Goal: Task Accomplishment & Management: Manage account settings

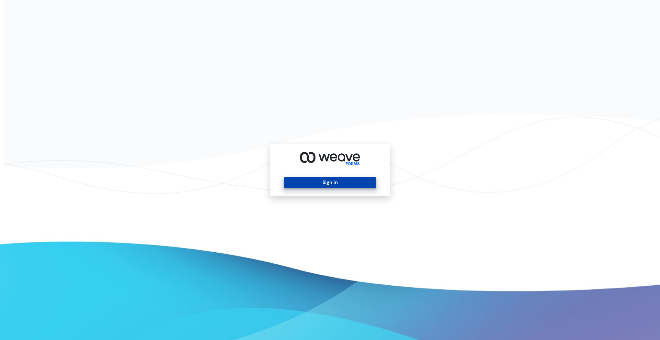
click at [349, 184] on button "Sign In" at bounding box center [330, 182] width 92 height 11
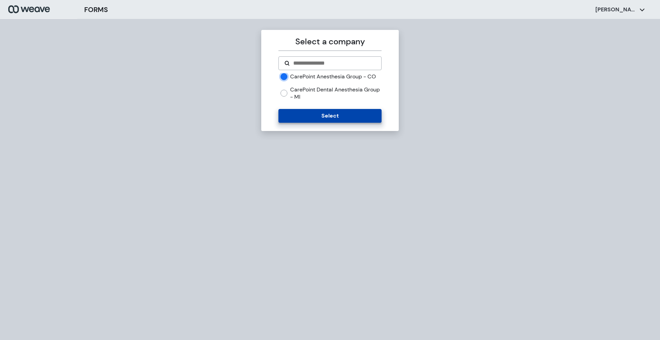
click at [309, 123] on button "Select" at bounding box center [329, 116] width 103 height 14
